Goal: Information Seeking & Learning: Learn about a topic

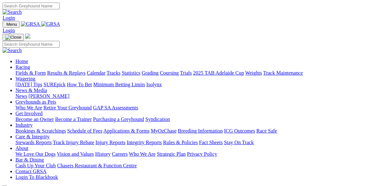
click at [21, 70] on link "Fields & Form" at bounding box center [30, 72] width 30 height 5
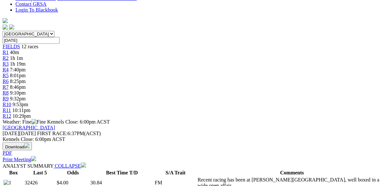
scroll to position [181, 0]
